Goal: Find specific fact: Find specific fact

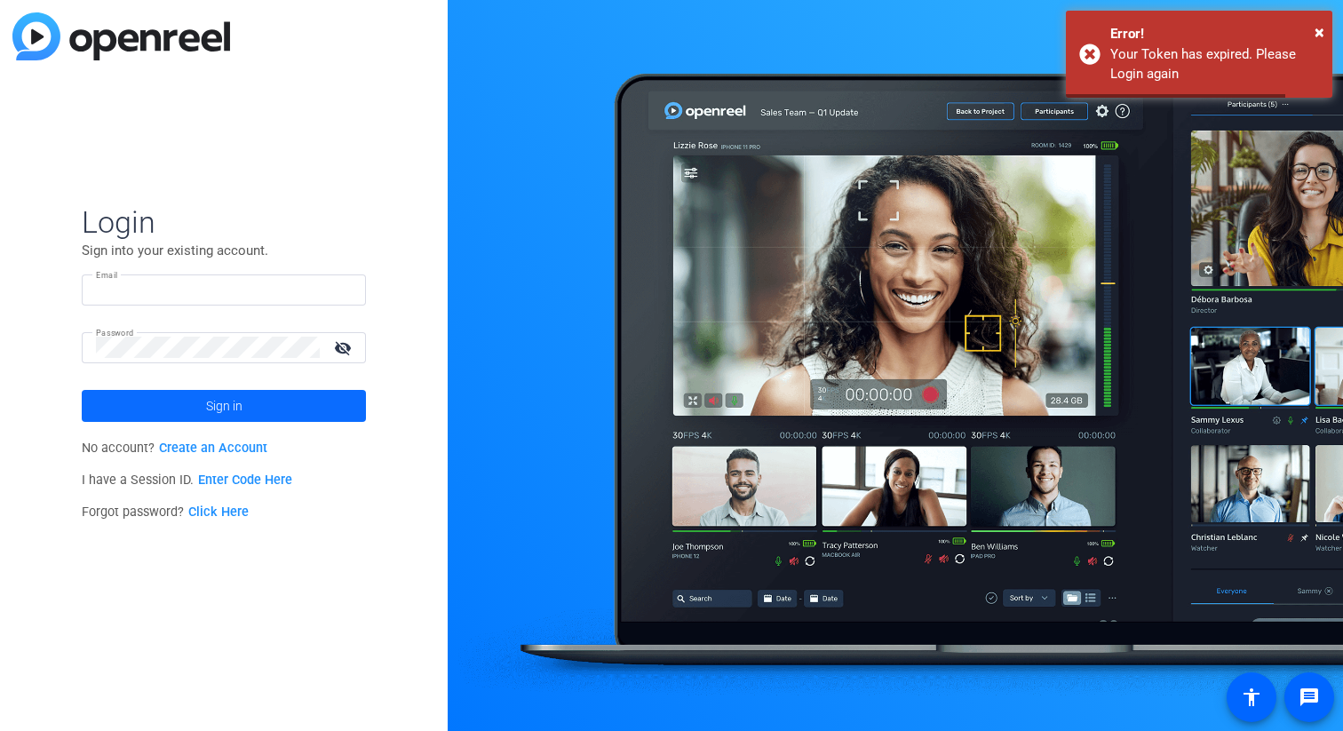
type input "[EMAIL_ADDRESS][DOMAIN_NAME]"
click at [232, 399] on span "Sign in" at bounding box center [224, 406] width 36 height 44
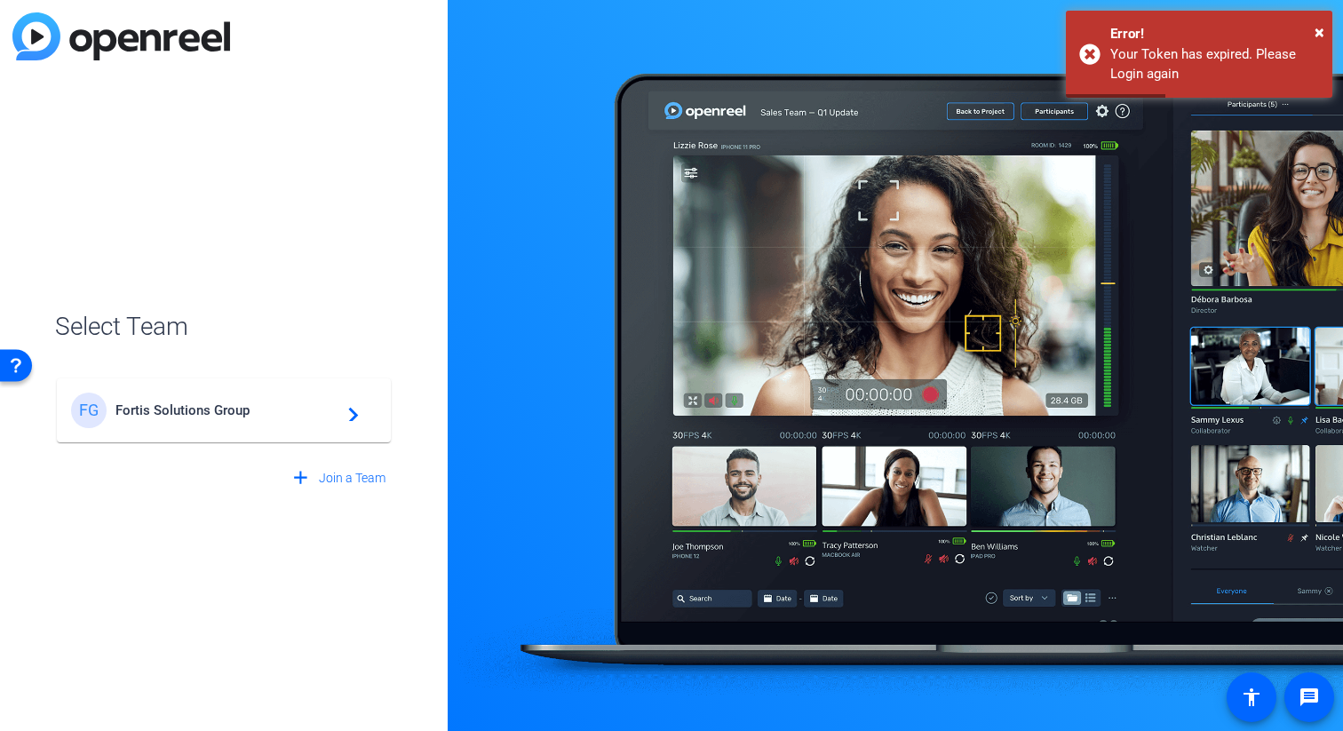
click at [302, 401] on div "FG Fortis Solutions Group navigate_next" at bounding box center [223, 411] width 305 height 36
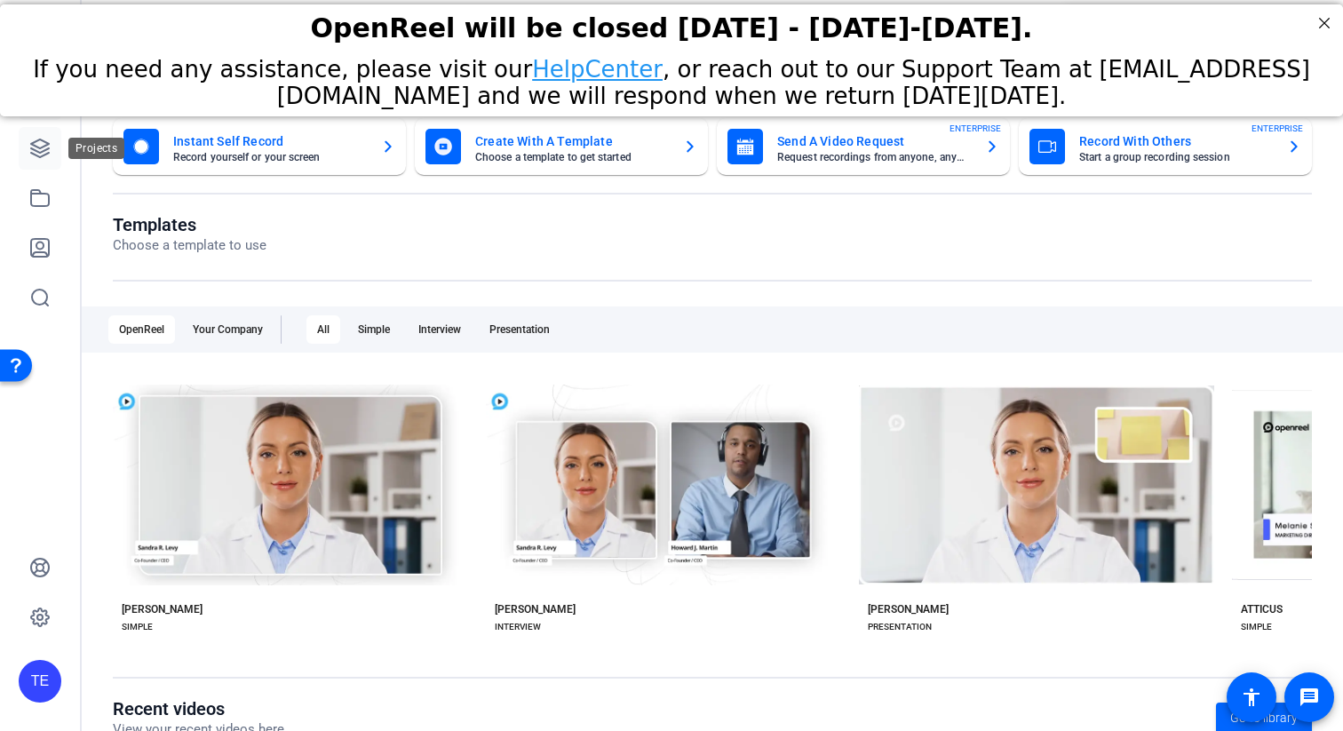
click at [36, 154] on icon at bounding box center [39, 148] width 21 height 21
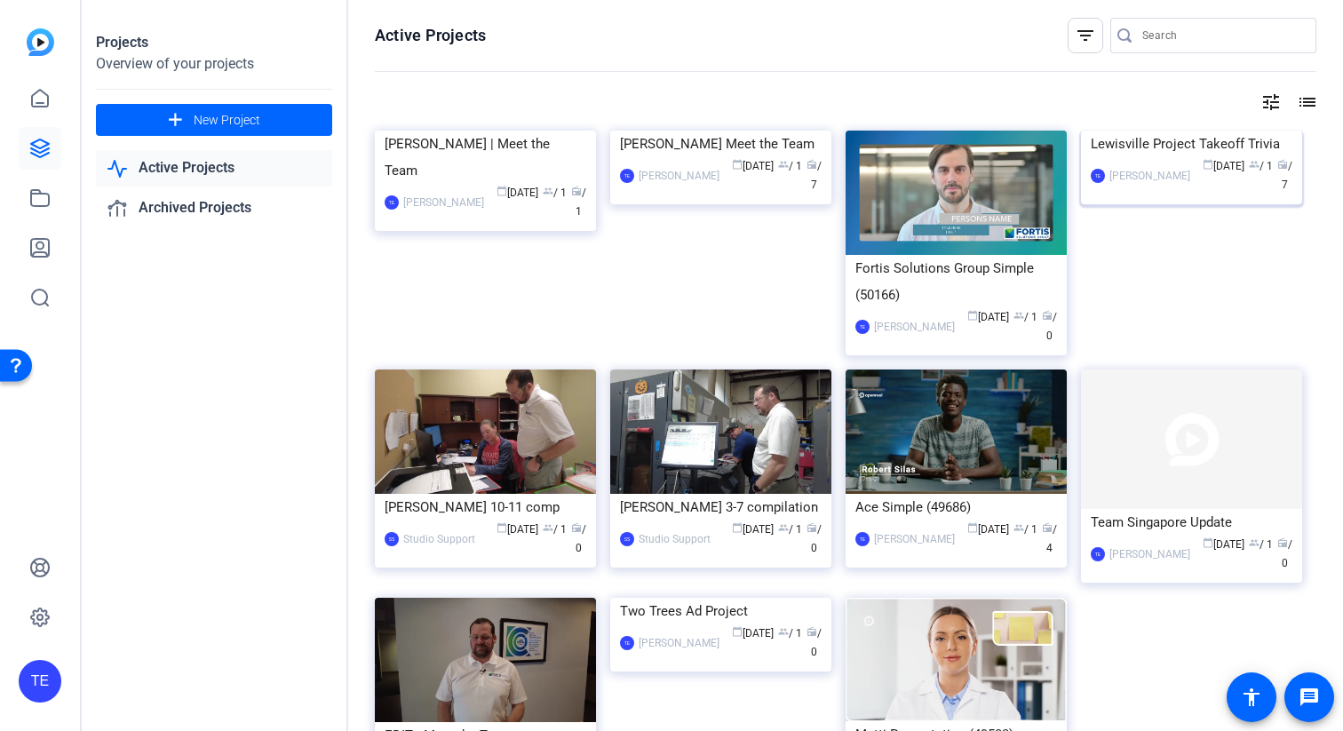
click at [1147, 157] on div "Lewisville Project Takeoff Trivia" at bounding box center [1192, 144] width 202 height 27
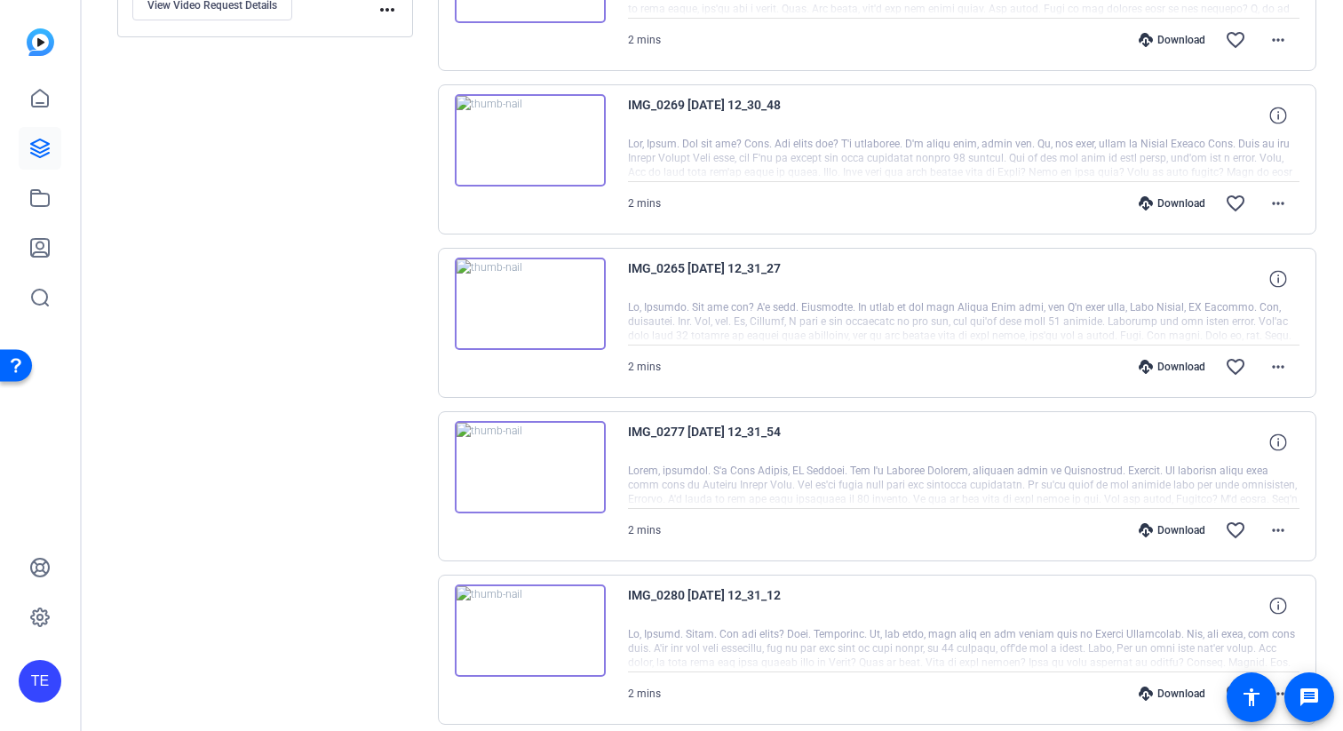
scroll to position [869, 0]
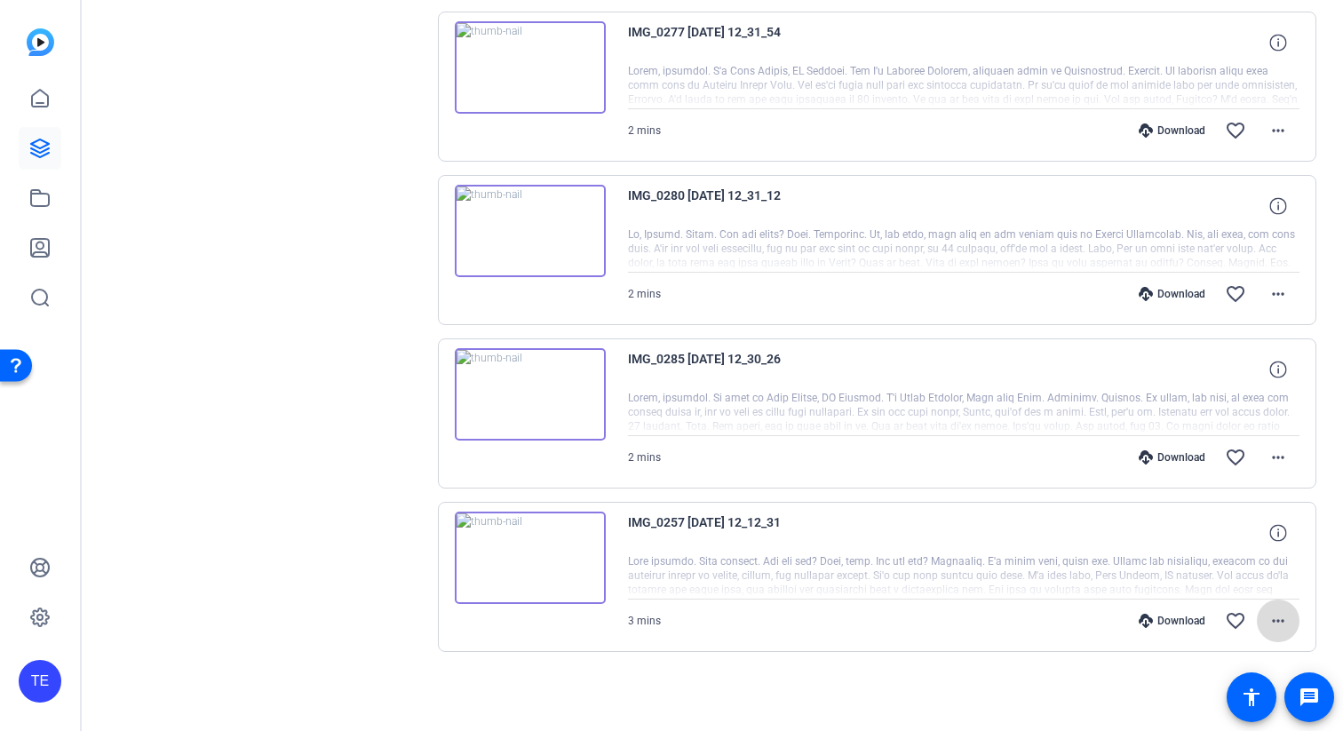
click at [1288, 623] on mat-icon "more_horiz" at bounding box center [1277, 620] width 21 height 21
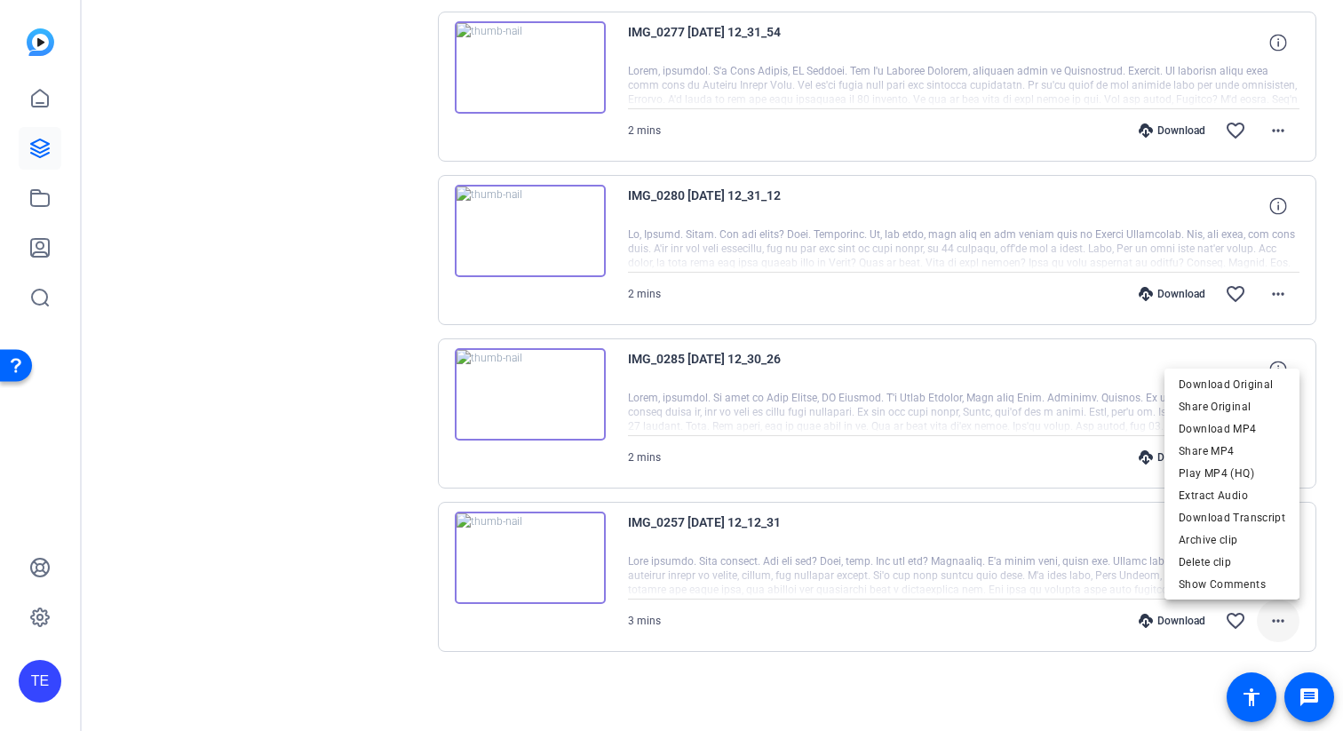
click at [1288, 623] on div at bounding box center [671, 365] width 1343 height 731
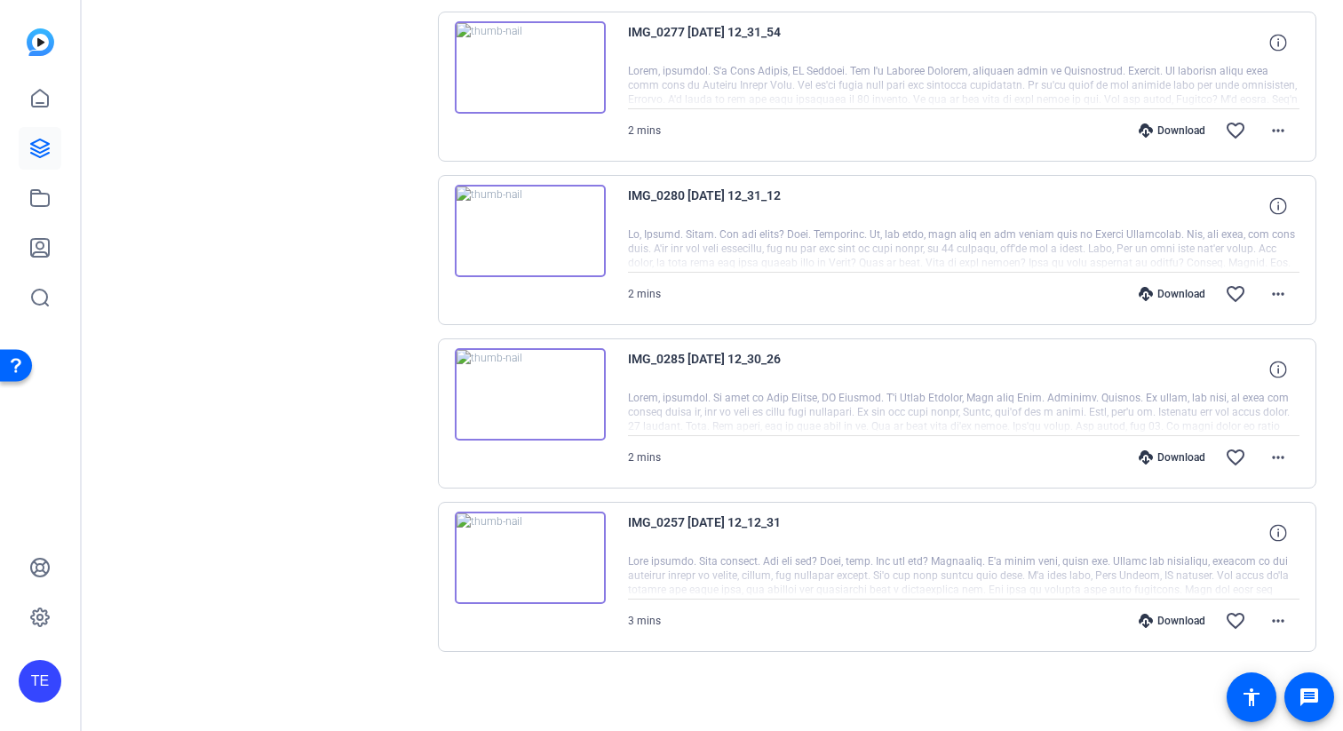
click at [1067, 557] on div at bounding box center [964, 576] width 672 height 44
click at [1274, 528] on icon at bounding box center [1277, 532] width 17 height 17
click at [1274, 616] on mat-icon "more_horiz" at bounding box center [1277, 620] width 21 height 21
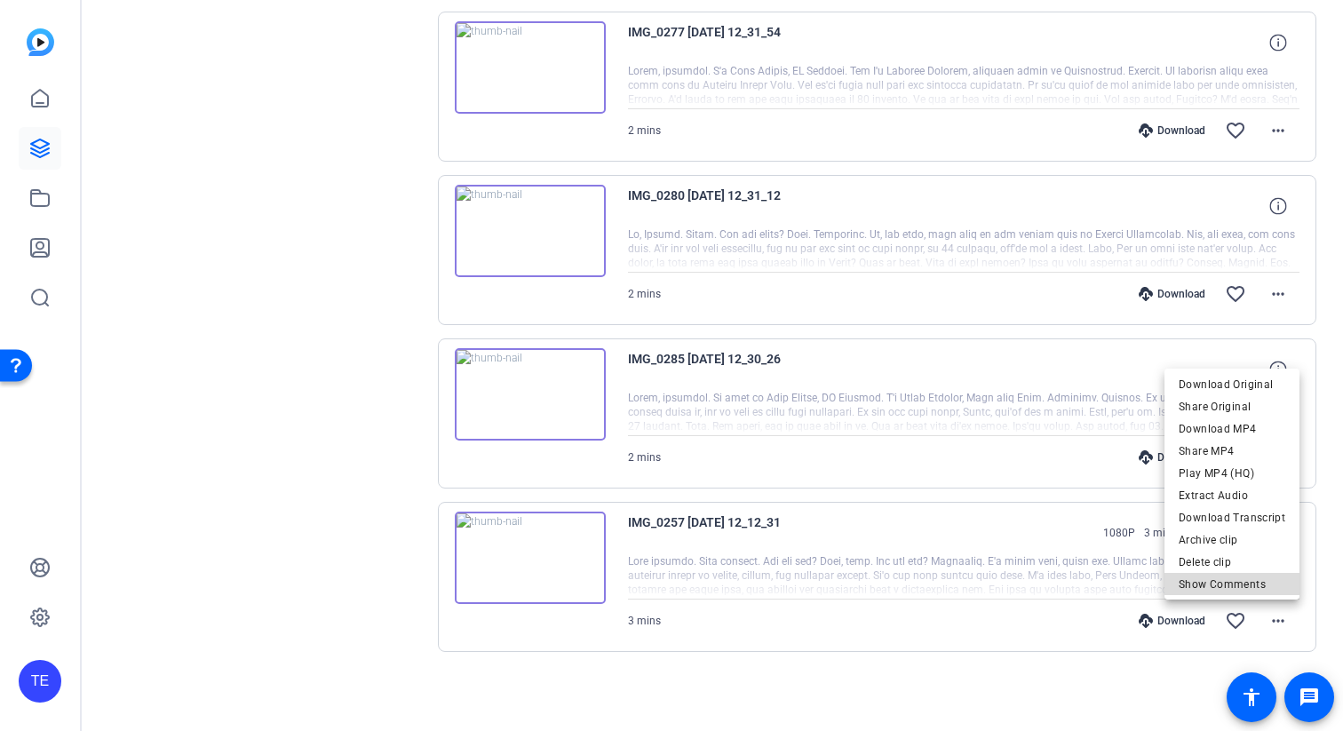
click at [1251, 574] on span "Show Comments" at bounding box center [1231, 584] width 107 height 21
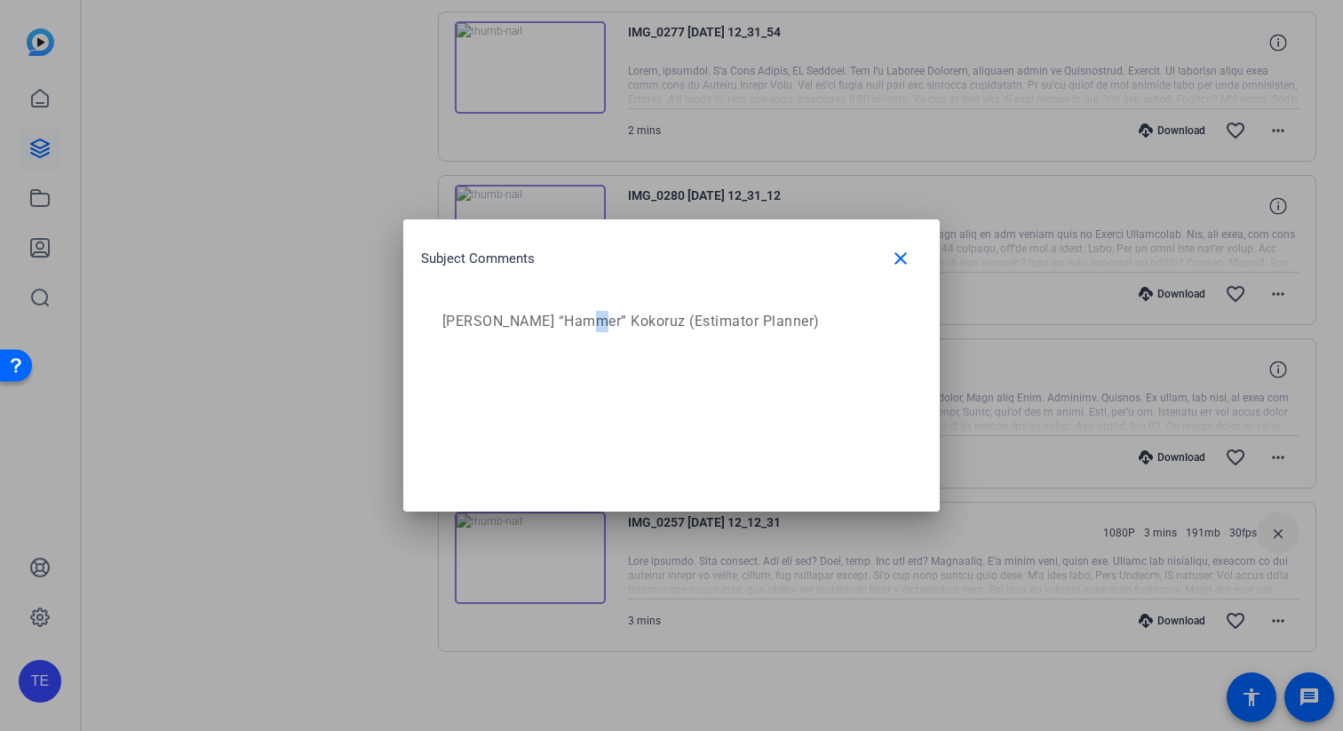
click at [584, 328] on p "[PERSON_NAME] “Hammer” Kokoruz (Estimator Planner)" at bounding box center [669, 321] width 454 height 21
click at [606, 324] on p "[PERSON_NAME] “Hammer” Kokoruz (Estimator Planner)" at bounding box center [669, 321] width 454 height 21
copy p "Kokoruz"
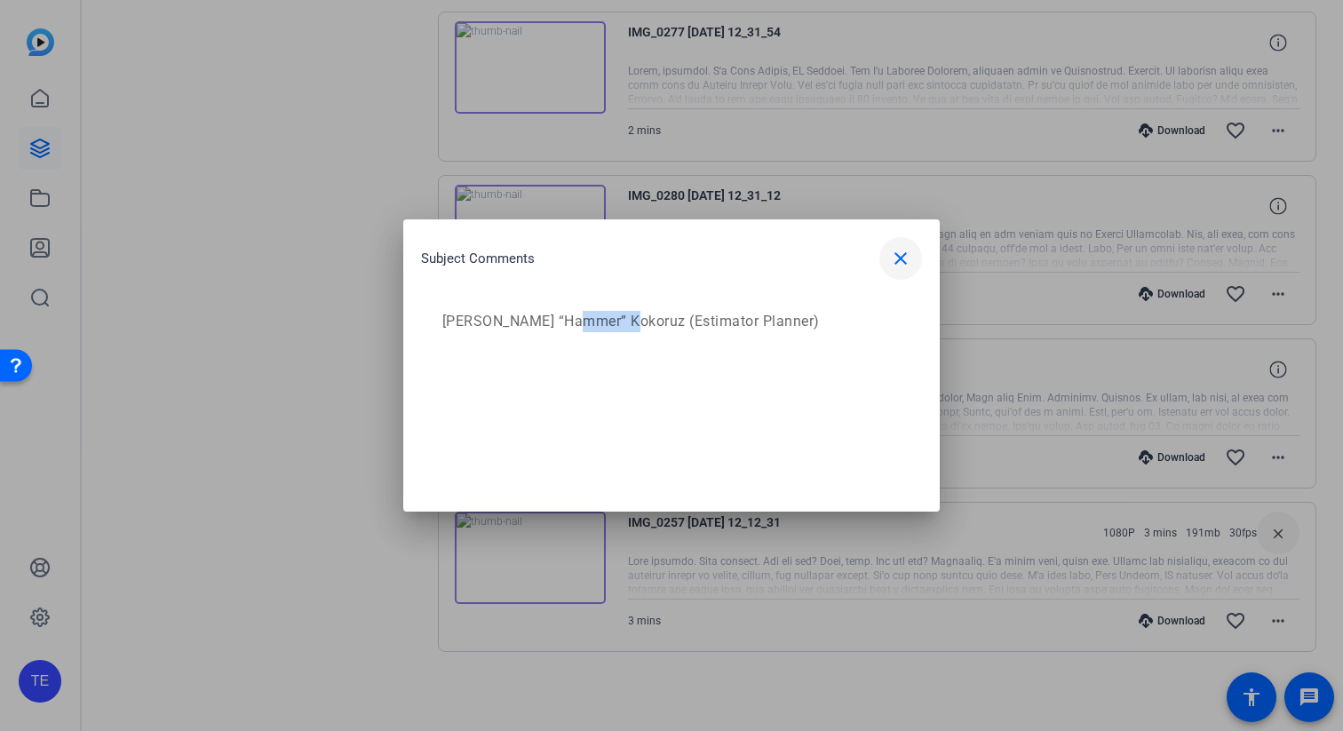
click at [902, 258] on mat-icon "close" at bounding box center [900, 258] width 21 height 21
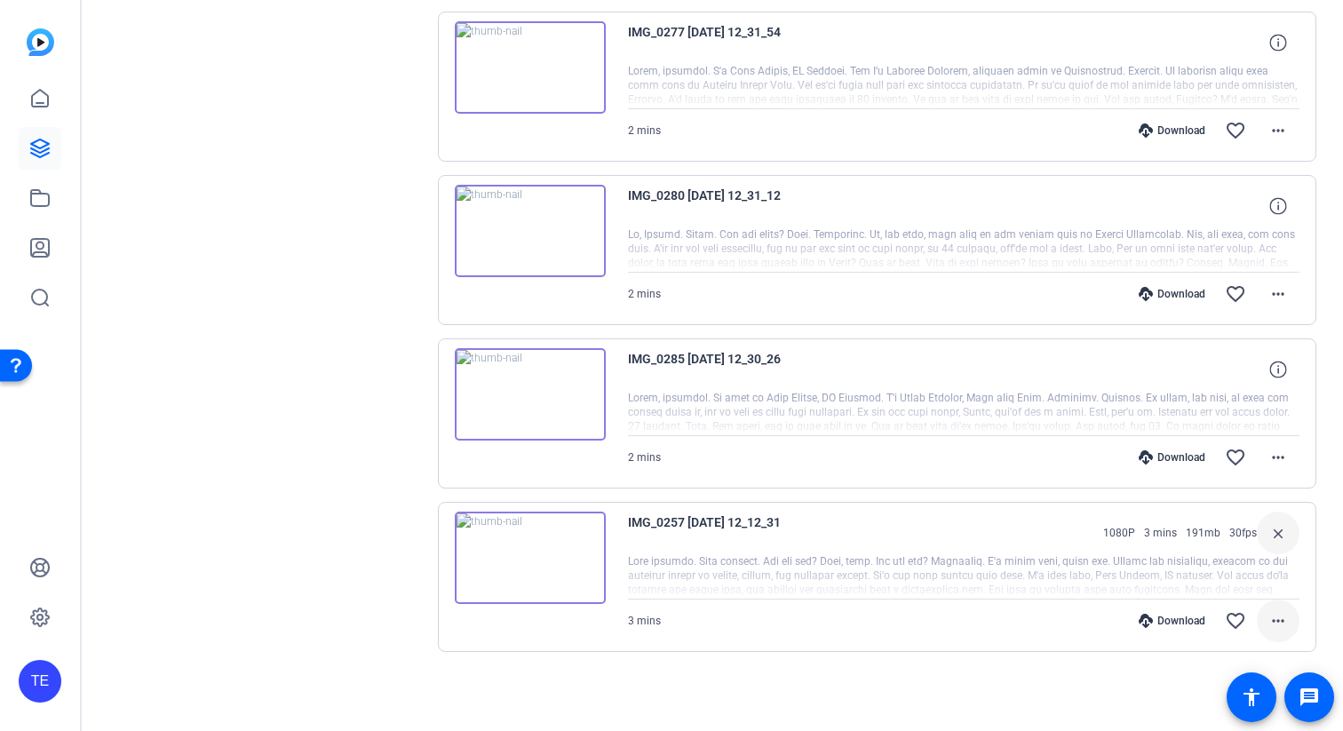
click at [1272, 621] on mat-icon "more_horiz" at bounding box center [1277, 620] width 21 height 21
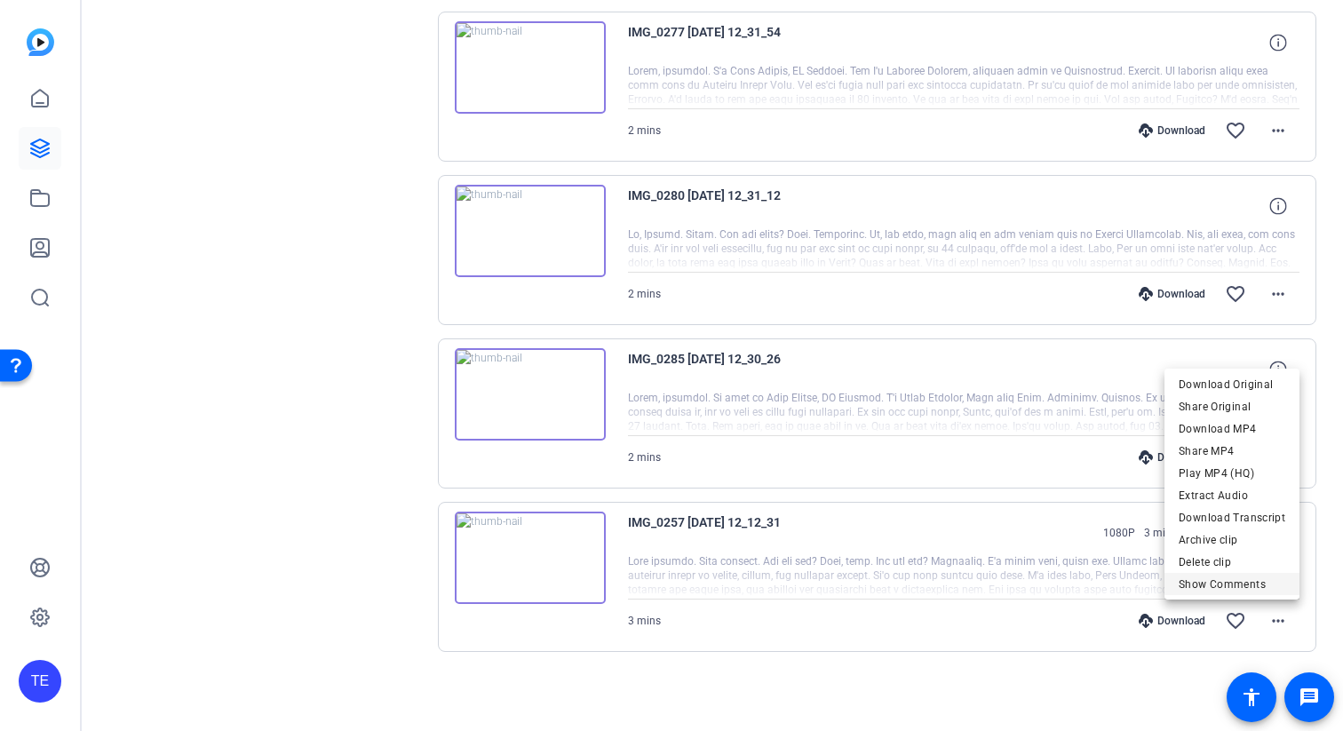
click at [1218, 583] on span "Show Comments" at bounding box center [1231, 584] width 107 height 21
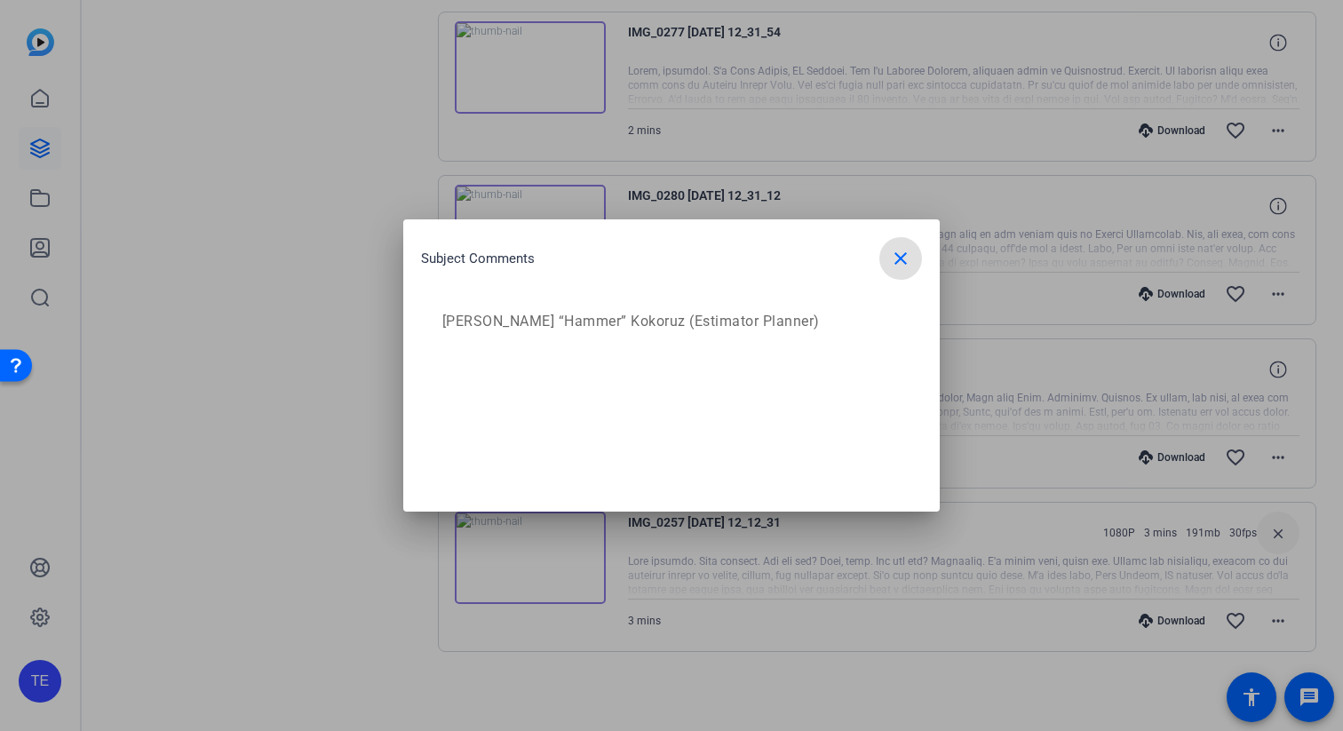
click at [596, 320] on p "[PERSON_NAME] “Hammer” Kokoruz (Estimator Planner)" at bounding box center [669, 321] width 454 height 21
copy p "Kokoruz"
